Goal: Information Seeking & Learning: Learn about a topic

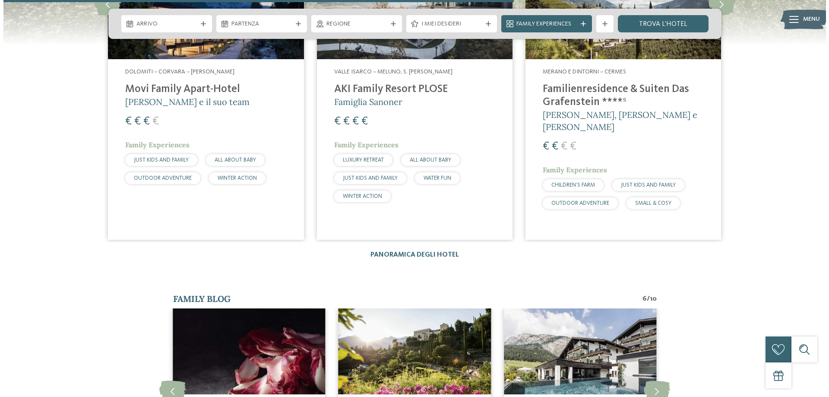
scroll to position [1684, 0]
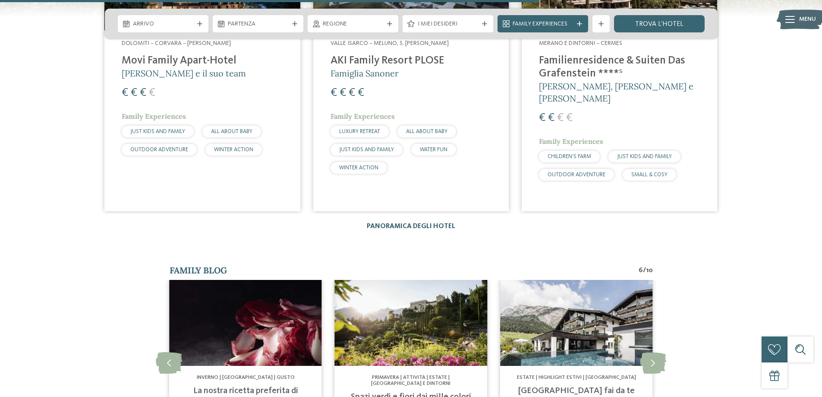
click at [415, 228] on link "Panoramica degli hotel" at bounding box center [411, 226] width 89 height 7
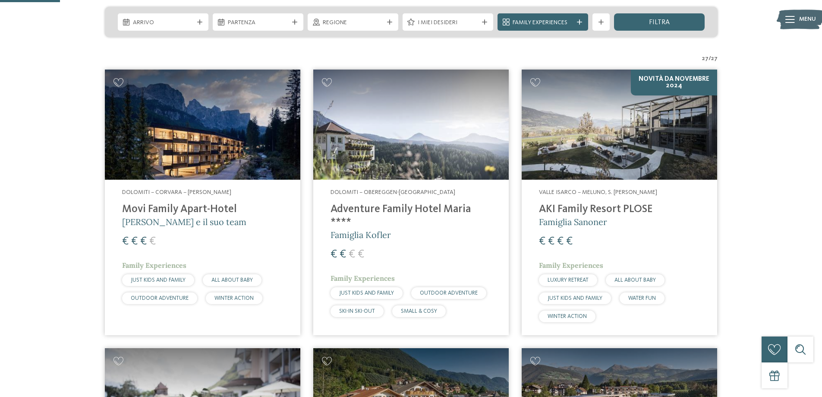
scroll to position [216, 0]
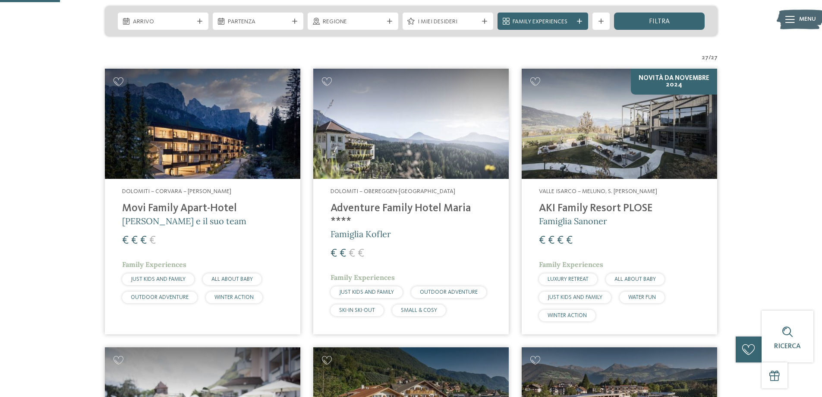
click at [417, 208] on h4 "Adventure Family Hotel Maria ****" at bounding box center [411, 215] width 161 height 26
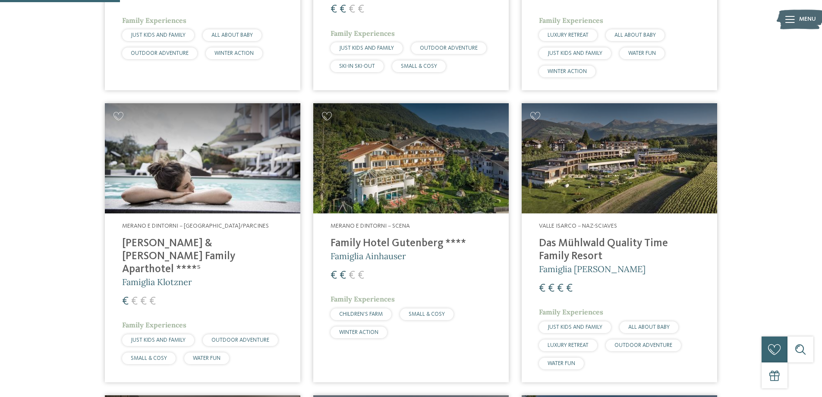
scroll to position [475, 0]
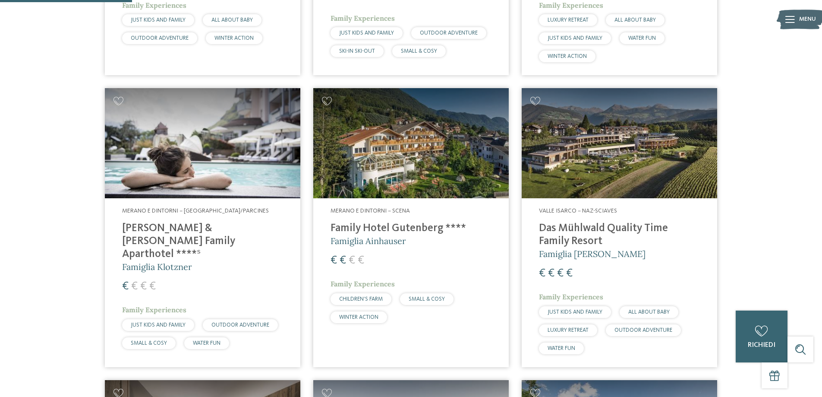
click at [575, 223] on h4 "Das Mühlwald Quality Time Family Resort" at bounding box center [619, 235] width 161 height 26
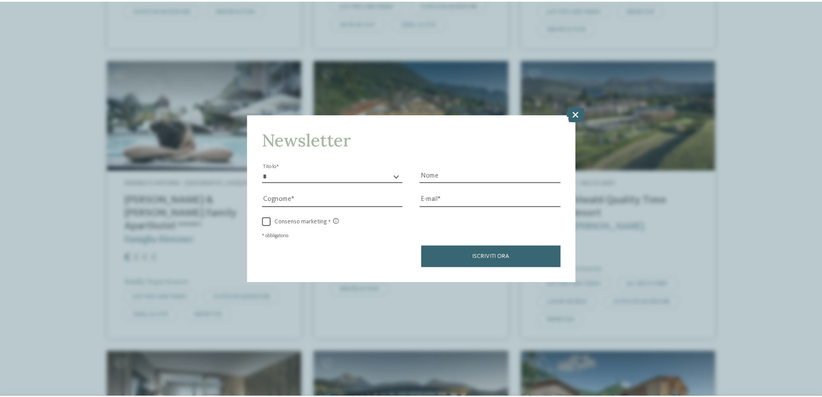
scroll to position [518, 0]
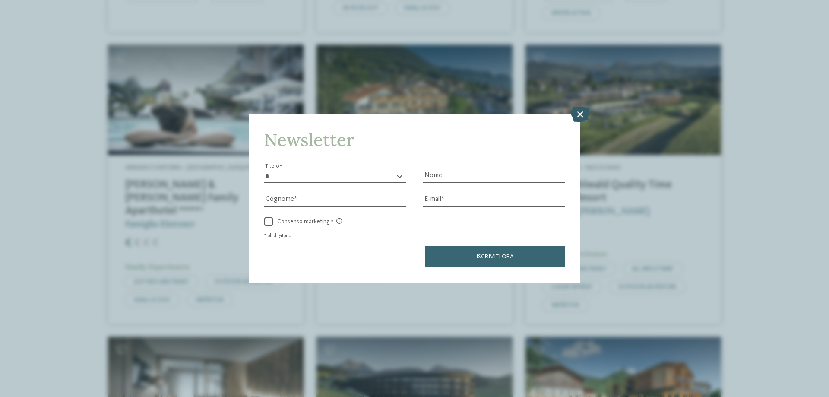
click at [575, 112] on icon at bounding box center [580, 114] width 19 height 15
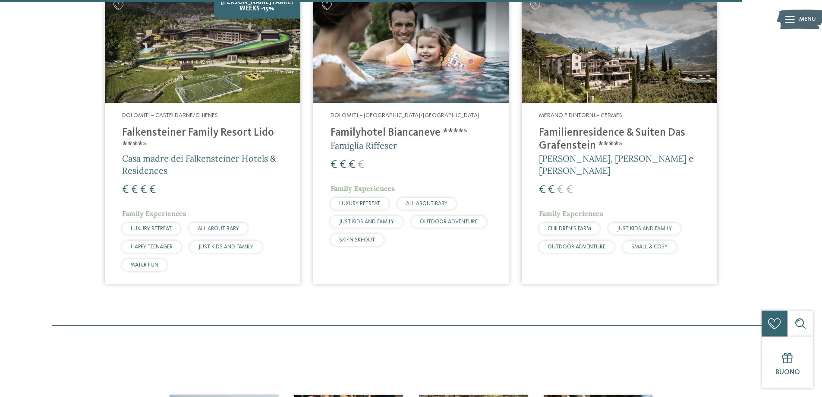
scroll to position [2677, 0]
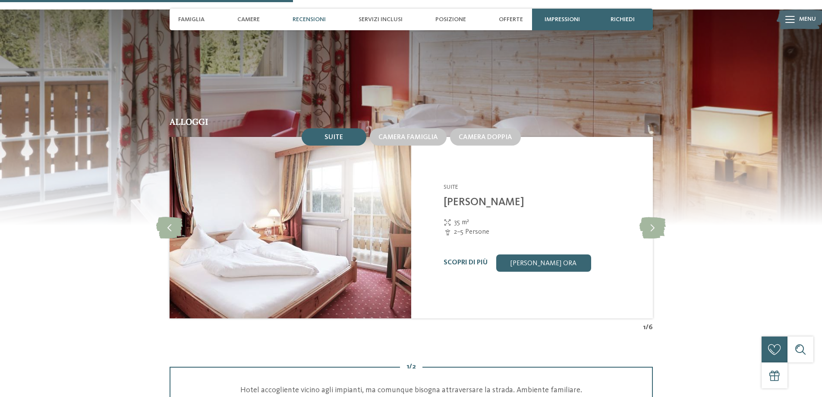
scroll to position [820, 0]
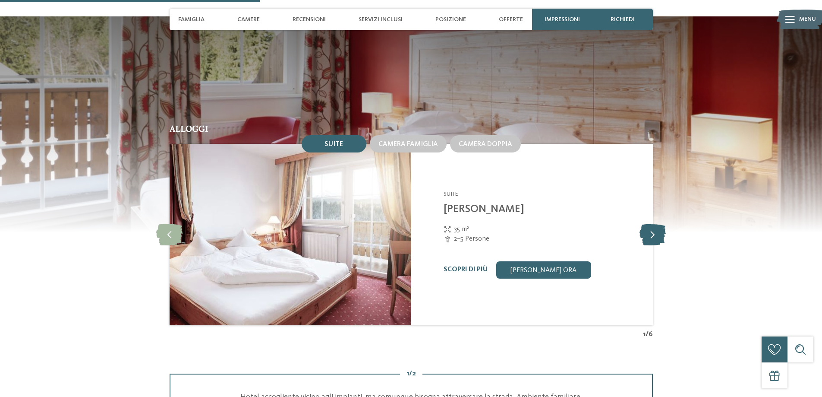
click at [651, 224] on icon at bounding box center [653, 235] width 26 height 22
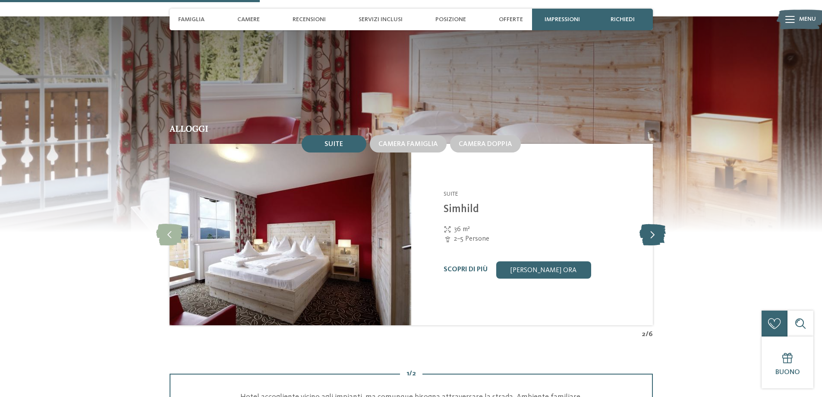
click at [651, 224] on icon at bounding box center [653, 235] width 26 height 22
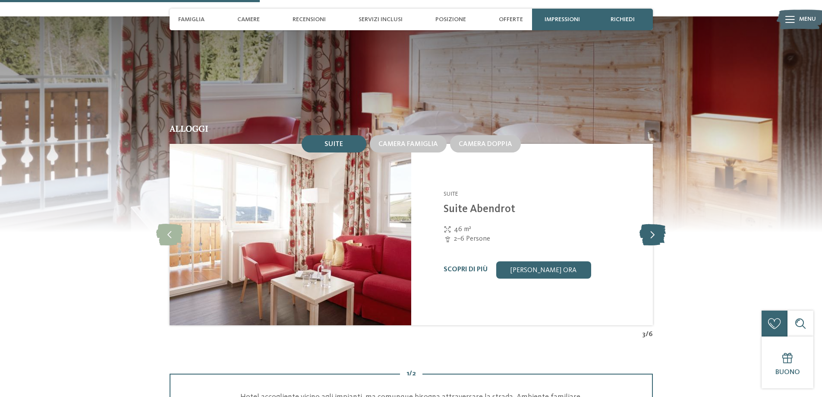
click at [651, 224] on icon at bounding box center [653, 235] width 26 height 22
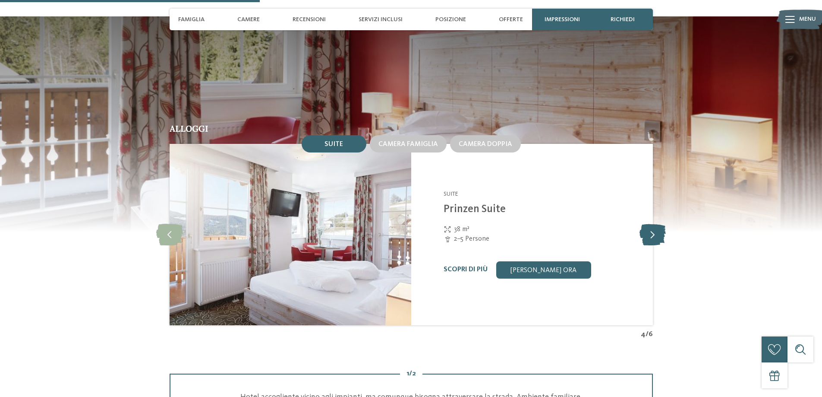
click at [651, 224] on icon at bounding box center [653, 235] width 26 height 22
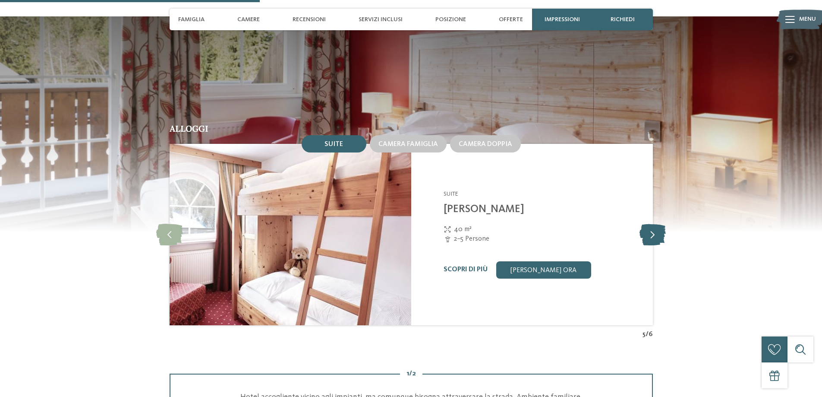
click at [651, 224] on icon at bounding box center [653, 235] width 26 height 22
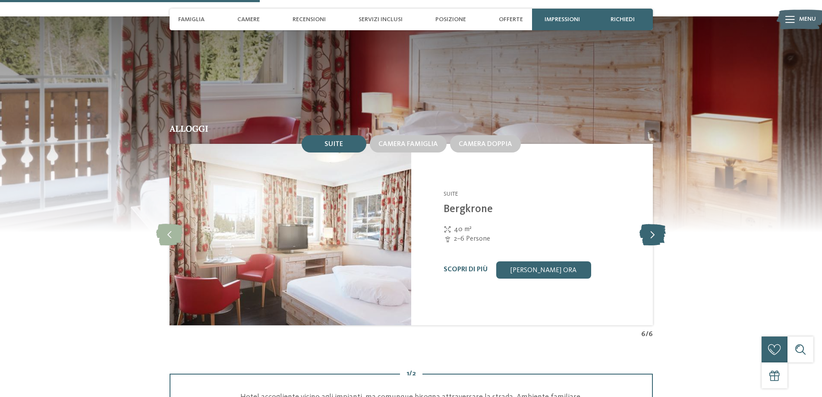
click at [651, 224] on icon at bounding box center [653, 235] width 26 height 22
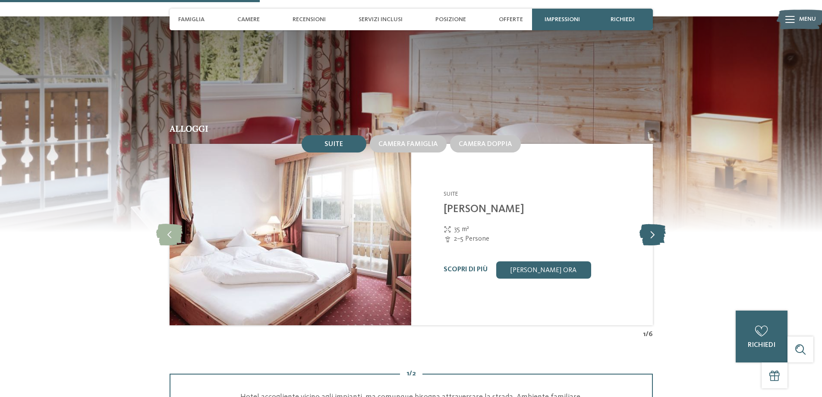
click at [651, 224] on icon at bounding box center [653, 235] width 26 height 22
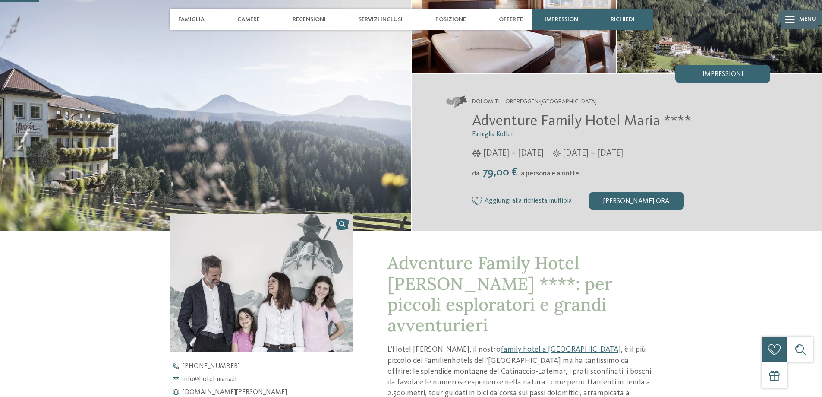
scroll to position [0, 0]
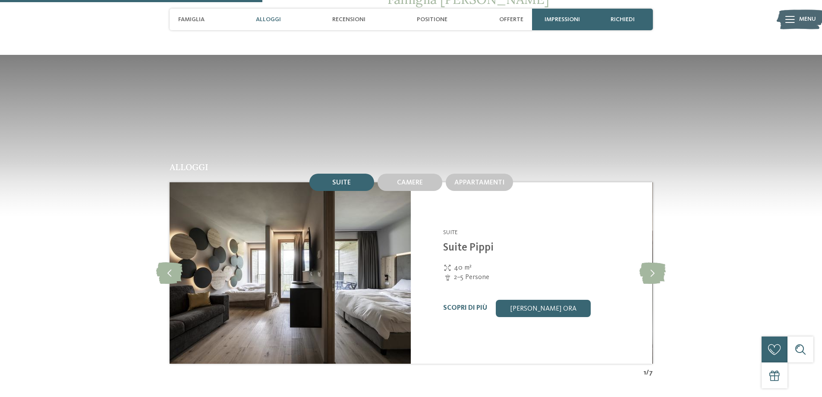
scroll to position [950, 0]
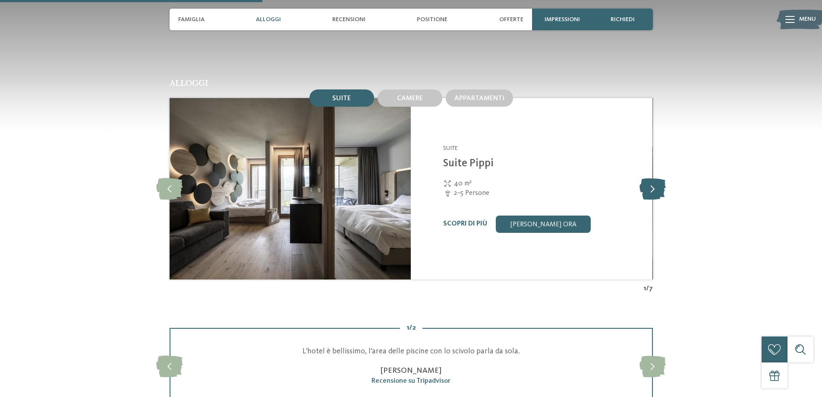
click at [657, 193] on icon at bounding box center [653, 189] width 26 height 22
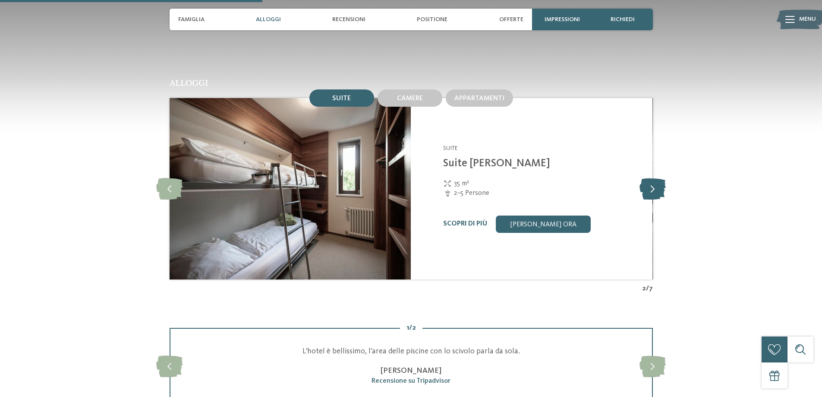
click at [657, 193] on icon at bounding box center [653, 189] width 26 height 22
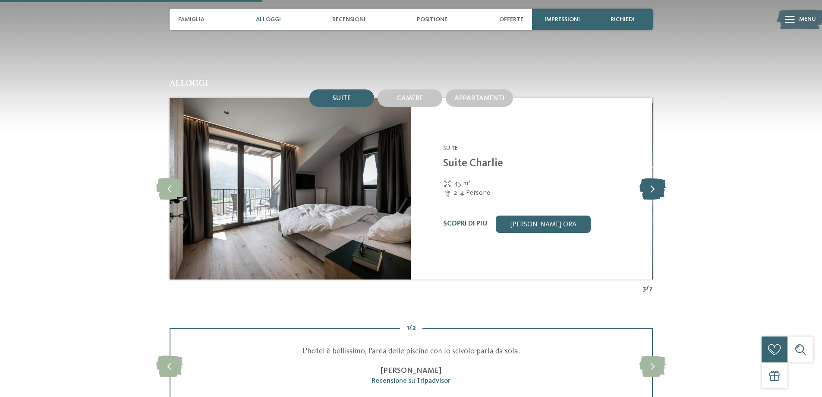
click at [657, 193] on icon at bounding box center [653, 189] width 26 height 22
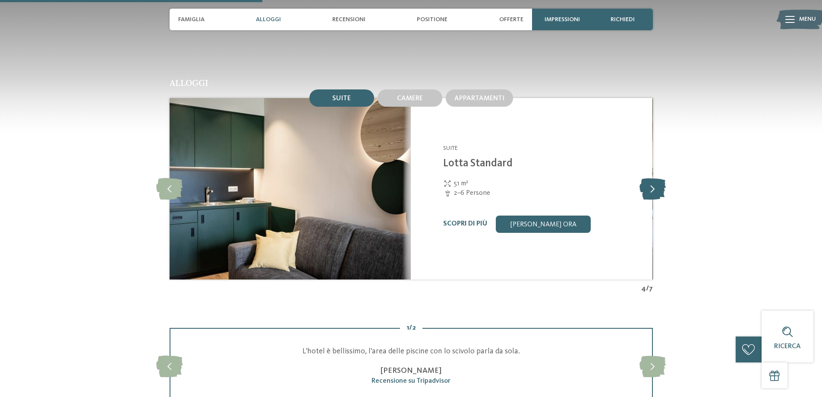
click at [657, 193] on icon at bounding box center [653, 189] width 26 height 22
